Goal: Task Accomplishment & Management: Complete application form

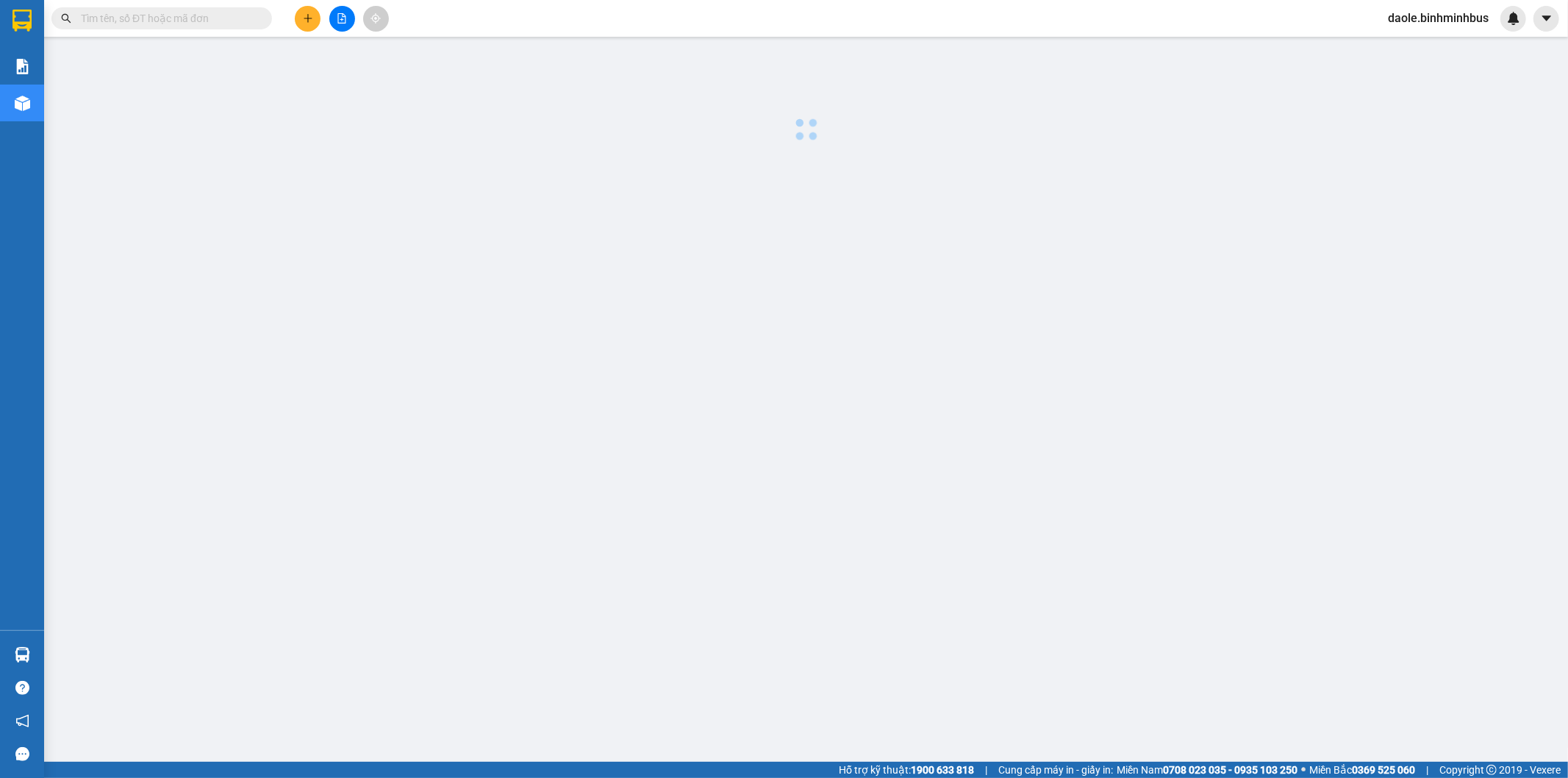
scroll to position [450, 0]
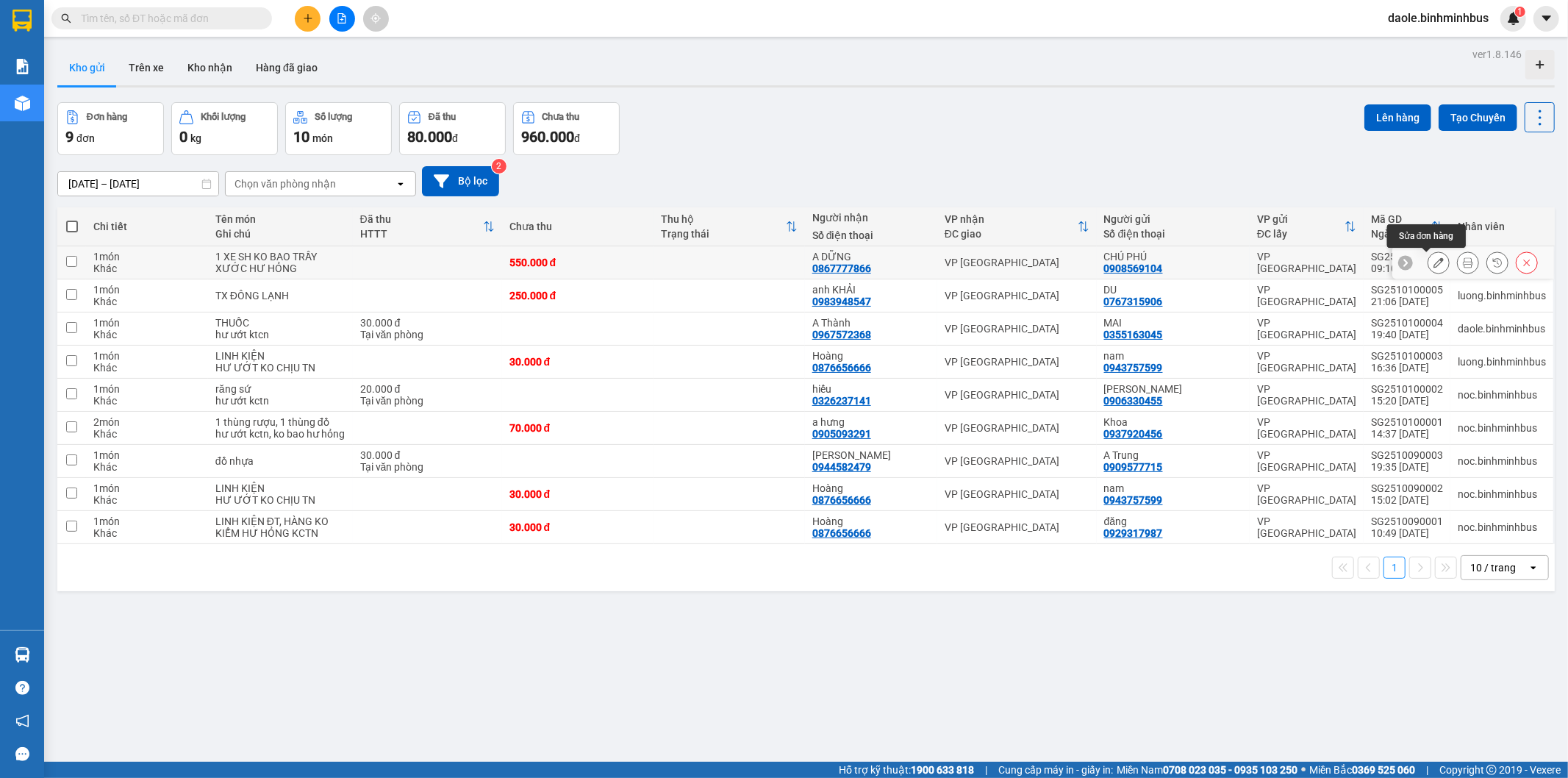
click at [1428, 262] on button at bounding box center [1438, 263] width 20 height 26
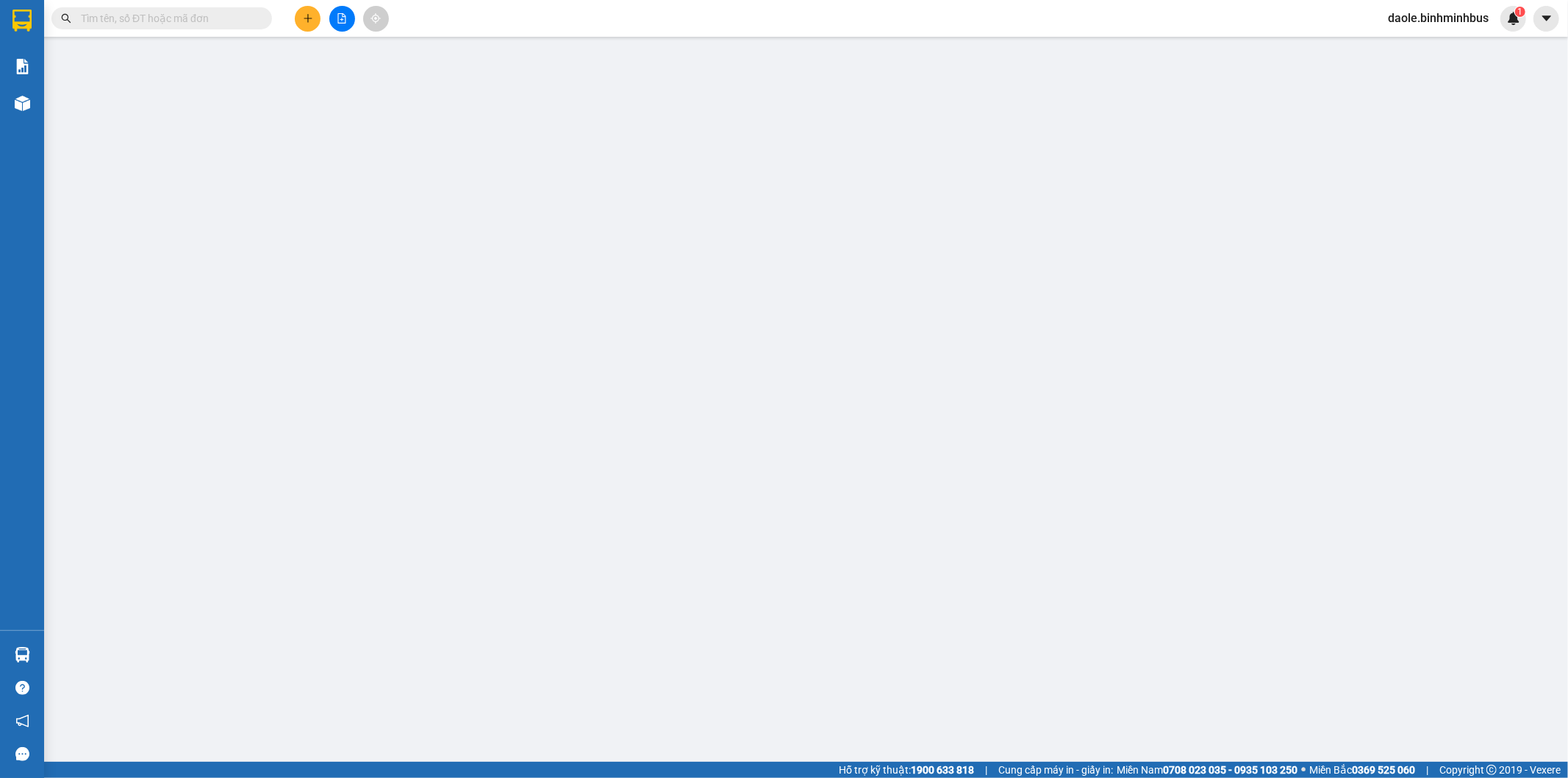
type input "0908569104"
type input "CHÚ PHÚ"
type input "0867777866"
type input "A DỮNG"
type input "550.000"
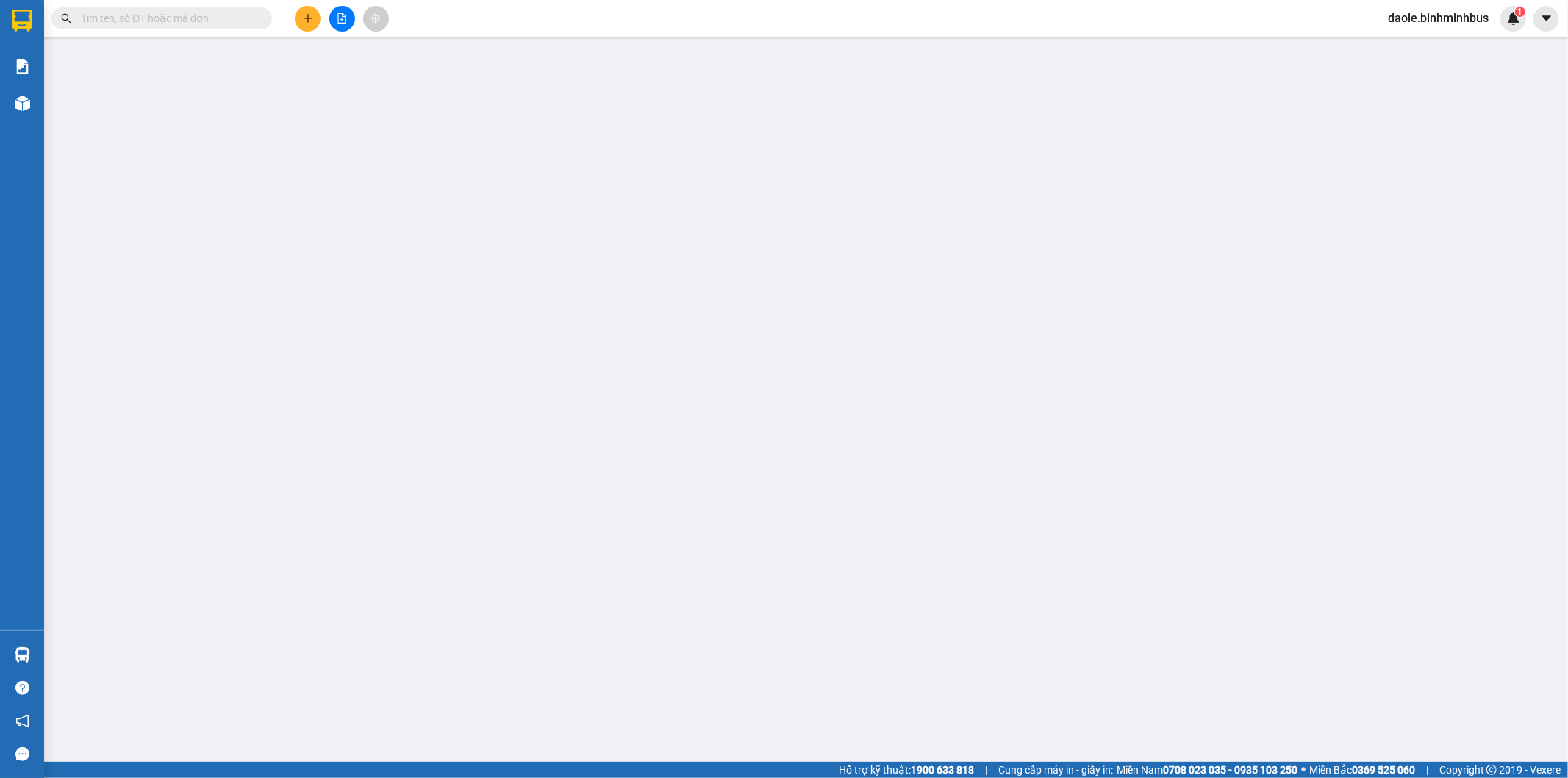
type input "550.000"
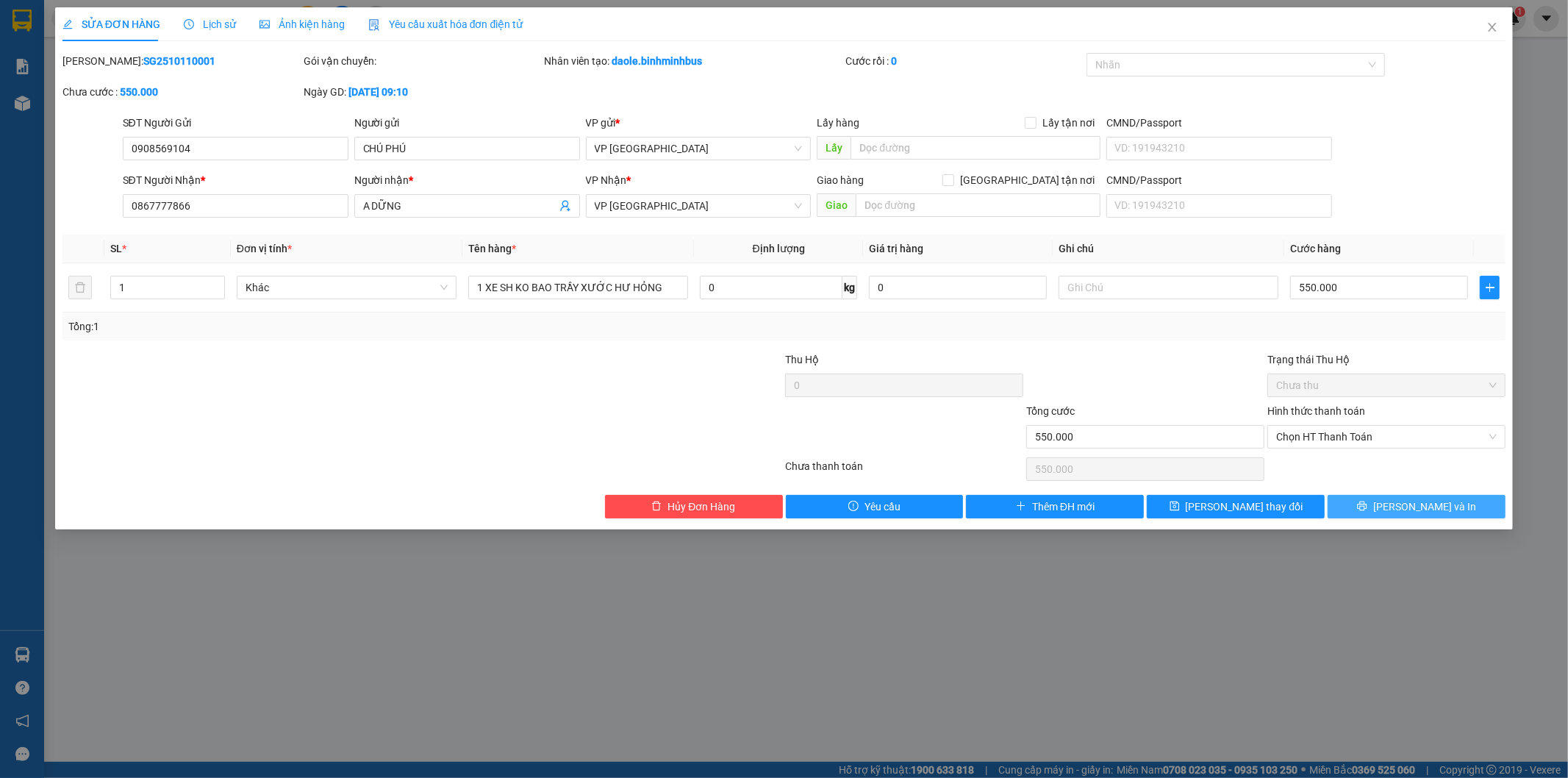
click at [1371, 504] on button "[PERSON_NAME] và In" at bounding box center [1416, 507] width 178 height 23
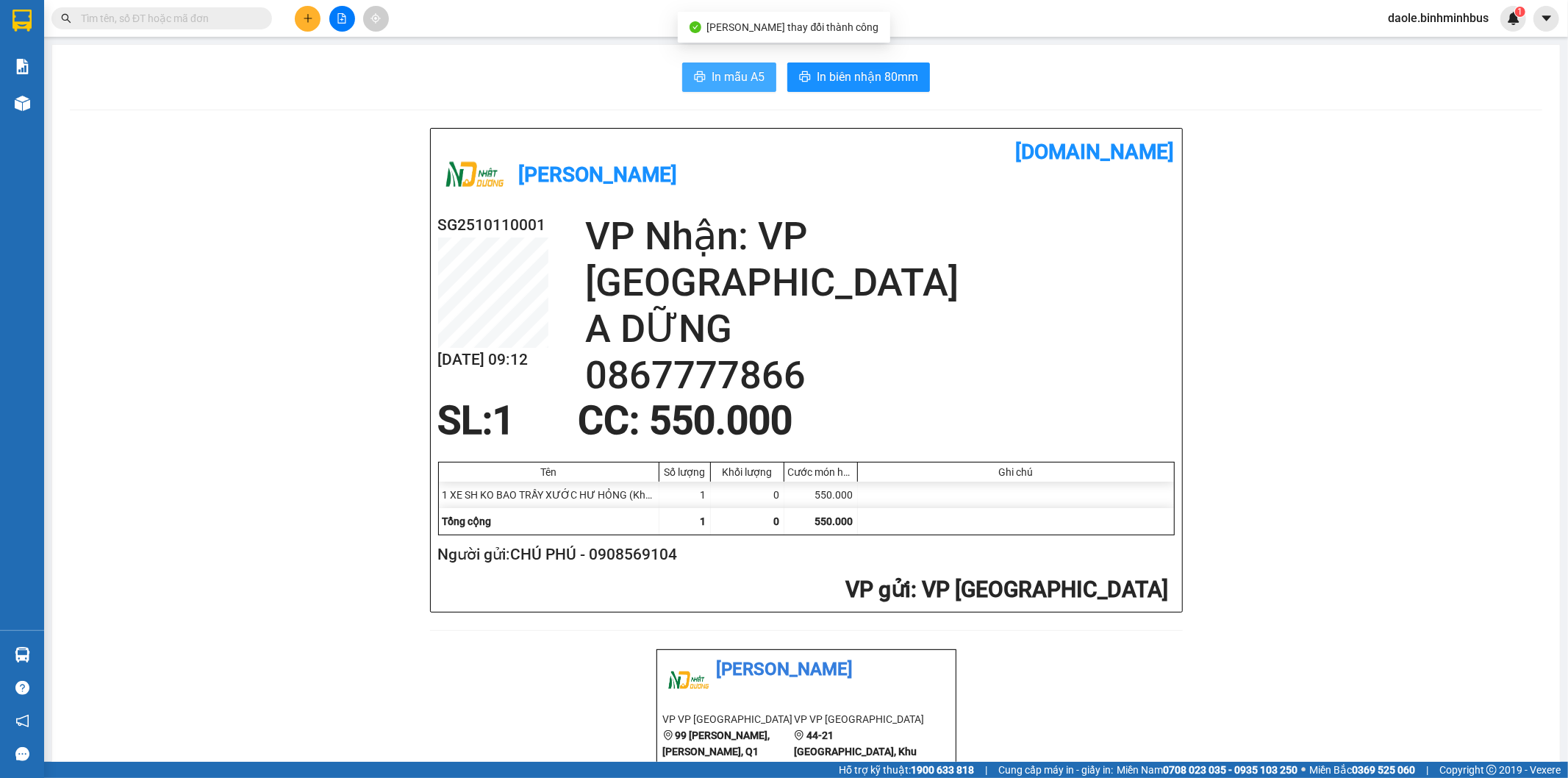
click at [738, 82] on span "In mẫu A5" at bounding box center [738, 77] width 53 height 18
click at [702, 79] on button "In mẫu A5" at bounding box center [729, 77] width 94 height 29
